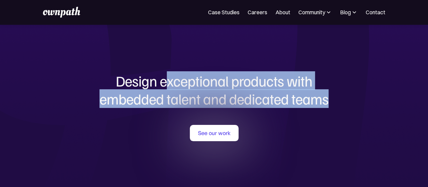
drag, startPoint x: 163, startPoint y: 81, endPoint x: 345, endPoint y: 96, distance: 182.8
click at [345, 96] on h1 "Design exceptional products with embedded talent and dedicated teams" at bounding box center [214, 90] width 325 height 36
click at [343, 96] on h1 "Design exceptional products with embedded talent and dedicated teams" at bounding box center [214, 90] width 325 height 36
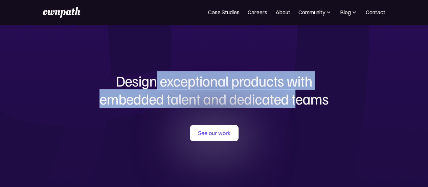
drag, startPoint x: 149, startPoint y: 84, endPoint x: 303, endPoint y: 104, distance: 155.7
click at [303, 104] on h1 "Design exceptional products with embedded talent and dedicated teams" at bounding box center [214, 90] width 325 height 36
click at [301, 103] on h1 "Design exceptional products with embedded talent and dedicated teams" at bounding box center [214, 90] width 325 height 36
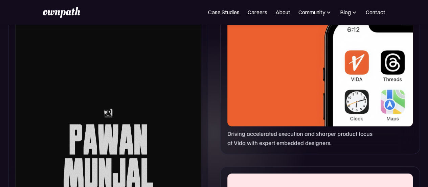
scroll to position [339, 0]
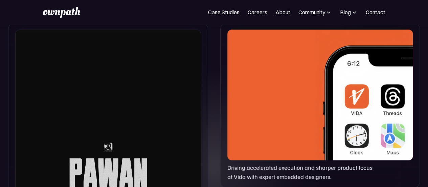
click at [260, 172] on p "Driving accelerated execution and sharper product focus at Vida with expert emb…" at bounding box center [302, 172] width 148 height 18
click at [262, 101] on div at bounding box center [321, 94] width 186 height 130
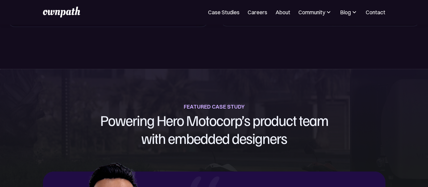
scroll to position [745, 0]
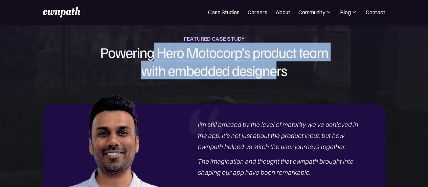
drag, startPoint x: 163, startPoint y: 54, endPoint x: 291, endPoint y: 68, distance: 129.5
click at [291, 68] on h1 "Powering Hero Motocorp’s product team with embedded designers" at bounding box center [214, 61] width 343 height 36
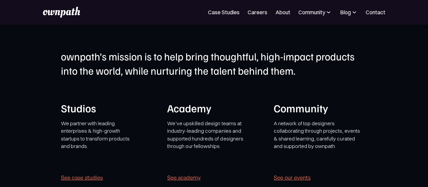
scroll to position [1287, 0]
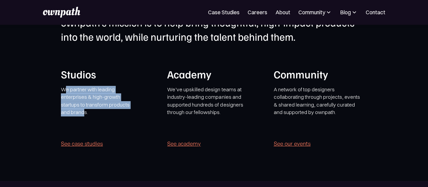
drag, startPoint x: 74, startPoint y: 113, endPoint x: 117, endPoint y: 141, distance: 50.6
click at [117, 124] on p "We partner with leading enterprises & high-growth startups to transform product…" at bounding box center [99, 105] width 77 height 38
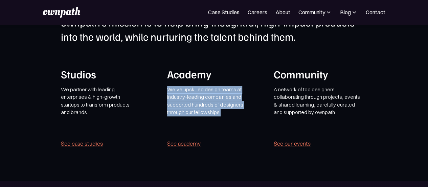
drag, startPoint x: 173, startPoint y: 115, endPoint x: 240, endPoint y: 138, distance: 71.3
click at [240, 138] on div "Studios We partner with leading enterprises & high-growth startups to transform…" at bounding box center [214, 107] width 307 height 81
click at [238, 145] on div "We’ve upskilled design teams at industry-leading companies and supported hundre…" at bounding box center [212, 117] width 90 height 63
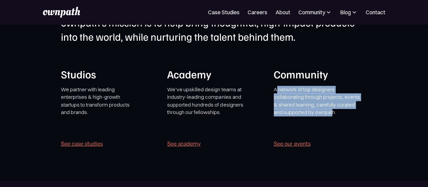
drag, startPoint x: 271, startPoint y: 117, endPoint x: 288, endPoint y: 149, distance: 35.9
click at [288, 116] on p "A network of top designers collaborating through projects, events & shared lear…" at bounding box center [319, 101] width 90 height 30
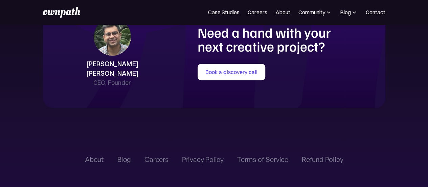
scroll to position [1423, 0]
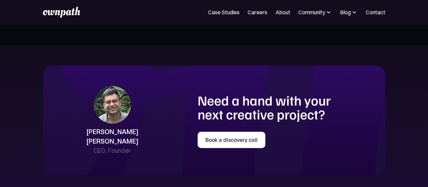
click at [247, 148] on link "Book a discovery call" at bounding box center [232, 139] width 68 height 16
click at [280, 14] on link "About" at bounding box center [283, 12] width 15 height 8
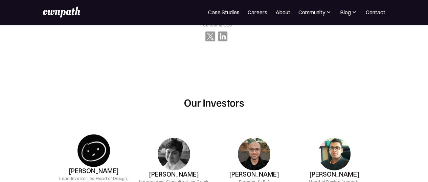
scroll to position [813, 0]
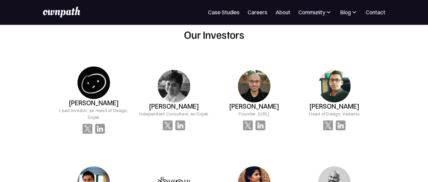
click at [249, 16] on div "For Companies Case Studies Careers About Community Events Resources Design Resi…" at bounding box center [214, 12] width 343 height 11
click at [257, 8] on link "Careers" at bounding box center [258, 12] width 20 height 8
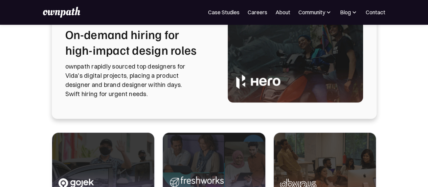
scroll to position [34, 0]
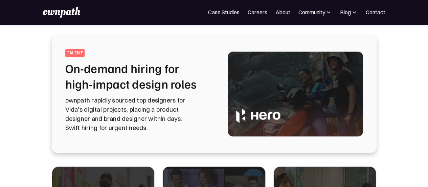
click at [161, 114] on p "ownpath rapidly sourced top designers for Vida's digital projects, placing a pr…" at bounding box center [138, 114] width 146 height 37
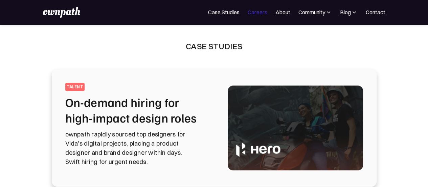
click at [258, 13] on link "Careers" at bounding box center [258, 12] width 20 height 8
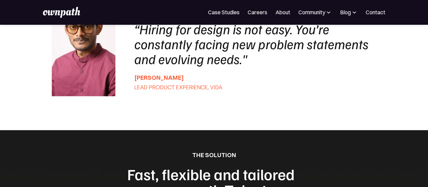
scroll to position [508, 0]
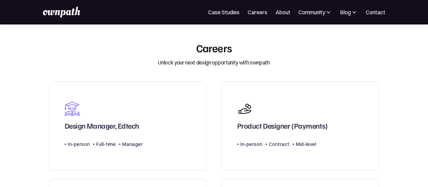
click at [277, 15] on link "About" at bounding box center [283, 12] width 15 height 8
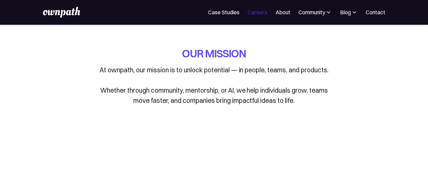
click at [261, 11] on link "Careers" at bounding box center [258, 12] width 20 height 8
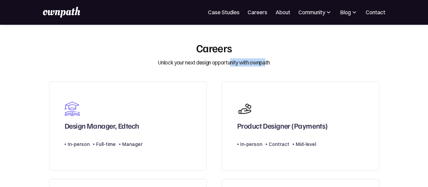
drag, startPoint x: 243, startPoint y: 63, endPoint x: 272, endPoint y: 62, distance: 29.2
click at [270, 62] on div "Unlock your next design opportunity with ownpath" at bounding box center [214, 62] width 112 height 8
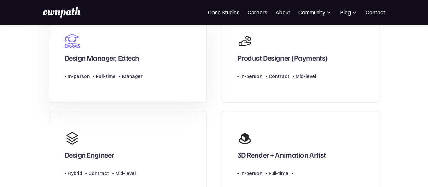
scroll to position [34, 0]
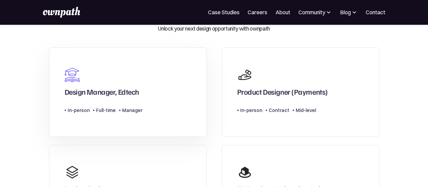
click at [174, 105] on link "Design Manager, Edtech Type Level In-person Full-time Manager" at bounding box center [128, 91] width 158 height 89
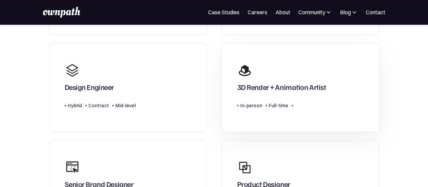
scroll to position [68, 0]
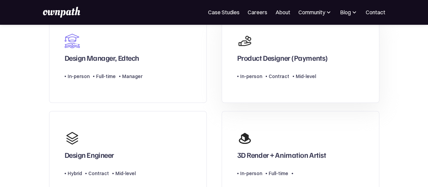
click at [240, 80] on div "In-person" at bounding box center [251, 76] width 22 height 8
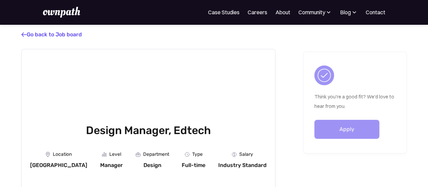
scroll to position [68, 0]
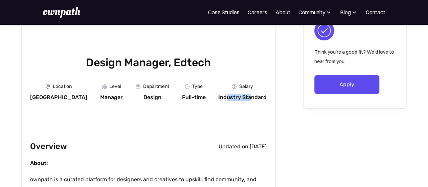
drag, startPoint x: 228, startPoint y: 98, endPoint x: 252, endPoint y: 97, distance: 23.4
click at [252, 97] on div "Industry Standard" at bounding box center [242, 97] width 48 height 7
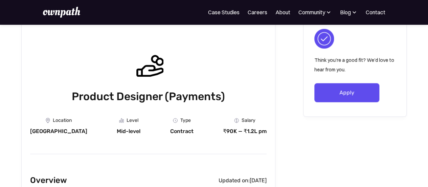
scroll to position [68, 0]
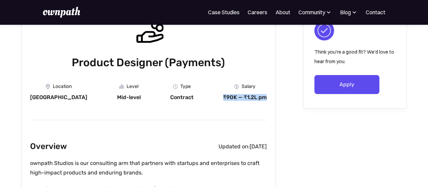
drag, startPoint x: 227, startPoint y: 97, endPoint x: 266, endPoint y: 99, distance: 38.7
click at [266, 99] on div "₹90K — ₹1.2L pm" at bounding box center [245, 97] width 44 height 7
drag, startPoint x: 266, startPoint y: 99, endPoint x: 225, endPoint y: 99, distance: 41.0
click at [225, 99] on div "₹90K — ₹1.2L pm" at bounding box center [245, 97] width 44 height 7
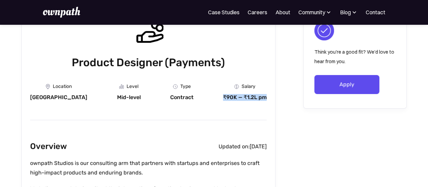
click at [226, 99] on div "₹90K — ₹1.2L pm" at bounding box center [245, 97] width 44 height 7
click at [255, 98] on div "₹90K — ₹1.2L pm" at bounding box center [245, 97] width 44 height 7
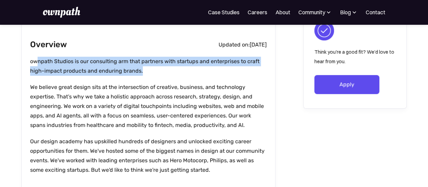
drag, startPoint x: 36, startPoint y: 66, endPoint x: 144, endPoint y: 69, distance: 108.4
click at [144, 69] on p "ownpath Studios is our consulting arm that partners with startups and enterpris…" at bounding box center [148, 66] width 237 height 19
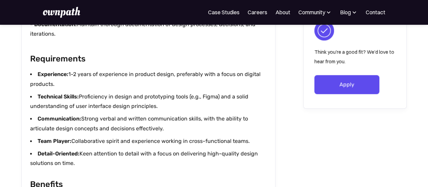
scroll to position [474, 0]
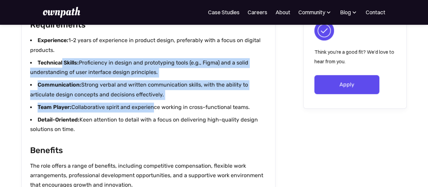
drag, startPoint x: 63, startPoint y: 61, endPoint x: 152, endPoint y: 109, distance: 101.5
click at [152, 109] on div "Experience: 1-2 years of experience in product design, preferably with a focus …" at bounding box center [148, 86] width 237 height 101
click at [152, 109] on li "Team Player: Collaborative spirit and experience working in cross-functional te…" at bounding box center [148, 107] width 237 height 10
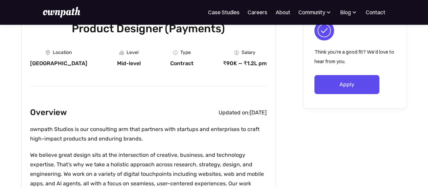
scroll to position [0, 0]
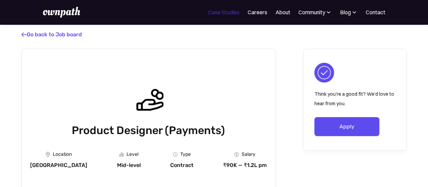
click at [229, 13] on link "Case Studies" at bounding box center [223, 12] width 31 height 8
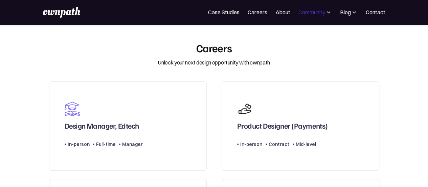
click at [300, 13] on div "Community" at bounding box center [312, 12] width 27 height 8
click at [296, 38] on div "Events" at bounding box center [300, 37] width 25 height 8
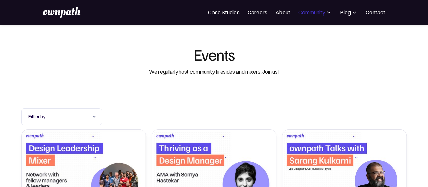
click at [307, 16] on div "Community" at bounding box center [312, 12] width 27 height 8
click at [306, 53] on link "Resources" at bounding box center [300, 52] width 36 height 12
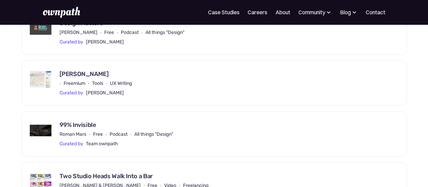
scroll to position [508, 0]
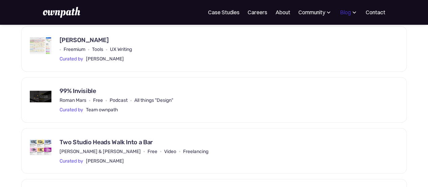
click at [351, 15] on div "Blog" at bounding box center [345, 12] width 11 height 8
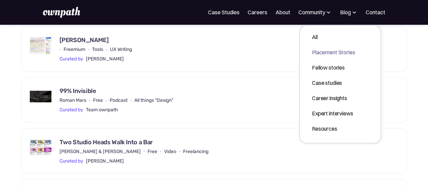
click at [312, 50] on div "Placement Stories" at bounding box center [333, 52] width 43 height 8
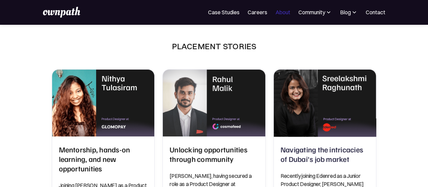
click at [287, 10] on link "About" at bounding box center [283, 12] width 15 height 8
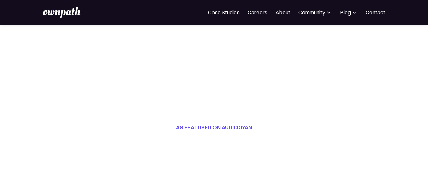
scroll to position [210, 0]
